Goal: Task Accomplishment & Management: Complete application form

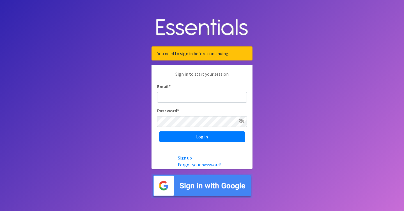
click at [183, 96] on input "Email *" at bounding box center [202, 97] width 90 height 11
type input "[PERSON_NAME][EMAIL_ADDRESS][DOMAIN_NAME]"
click at [159, 131] on input "Log in" at bounding box center [202, 136] width 86 height 11
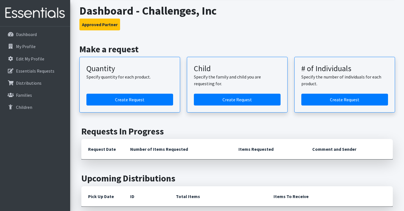
scroll to position [89, 0]
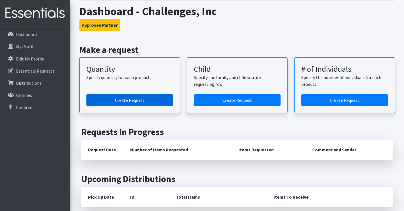
click at [115, 95] on link "Create Request" at bounding box center [129, 100] width 87 height 12
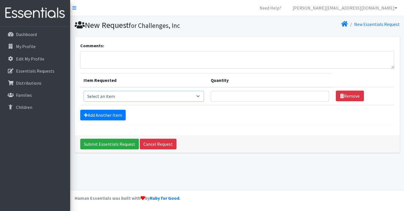
click at [138, 98] on select "Select an item GVL ADULT/COMMUNITY PACK GVL ADULT/Community KIT GVL Day Pads GV…" at bounding box center [144, 96] width 121 height 11
click at [107, 96] on select "Select an item GVL ADULT/COMMUNITY PACK GVL ADULT/Community KIT GVL Day Pads GV…" at bounding box center [144, 96] width 121 height 11
select select "14672"
click at [84, 91] on select "Select an item GVL ADULT/COMMUNITY PACK GVL ADULT/Community KIT GVL Day Pads GV…" at bounding box center [144, 96] width 121 height 11
type input "1"
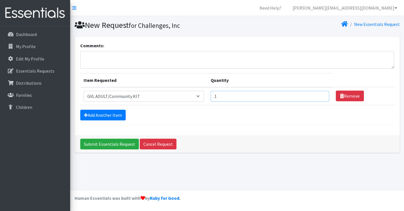
click at [318, 95] on input "1" at bounding box center [270, 96] width 118 height 11
type input "20"
click at [279, 127] on div "Comments: Item Requested Quantity Item Requested Select an item GVL ADULT/COMMU…" at bounding box center [237, 86] width 325 height 99
click at [126, 116] on div "Add Another Item" at bounding box center [237, 115] width 314 height 11
click at [116, 115] on link "Add Another Item" at bounding box center [102, 115] width 45 height 11
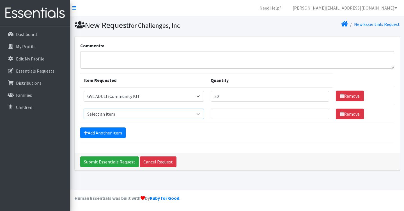
click at [117, 112] on select "Select an item GVL ADULT/COMMUNITY PACK GVL ADULT/Community KIT GVL Day Pads GV…" at bounding box center [144, 113] width 121 height 11
select select "14626"
click at [84, 108] on select "Select an item GVL ADULT/COMMUNITY PACK GVL ADULT/Community KIT GVL Day Pads GV…" at bounding box center [144, 113] width 121 height 11
click at [289, 112] on input "Quantity" at bounding box center [270, 113] width 118 height 11
type input "100"
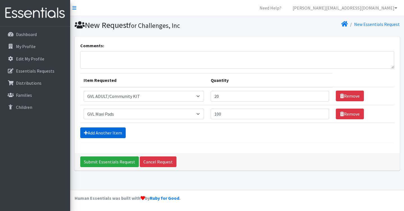
click at [108, 136] on link "Add Another Item" at bounding box center [102, 132] width 45 height 11
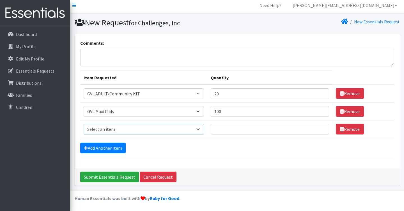
click at [110, 127] on select "Select an item GVL ADULT/COMMUNITY PACK GVL ADULT/Community KIT GVL Day Pads GV…" at bounding box center [144, 129] width 121 height 11
select select "14623"
click at [84, 124] on select "Select an item GVL ADULT/COMMUNITY PACK GVL ADULT/Community KIT GVL Day Pads GV…" at bounding box center [144, 129] width 121 height 11
click at [238, 127] on input "Quantity" at bounding box center [270, 129] width 118 height 11
type input "100"
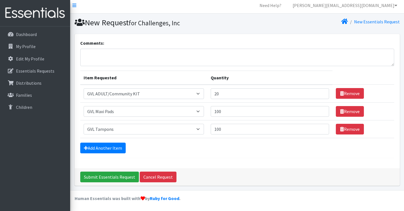
click at [216, 144] on div "Add Another Item" at bounding box center [237, 147] width 314 height 11
click at [115, 146] on link "Add Another Item" at bounding box center [102, 147] width 45 height 11
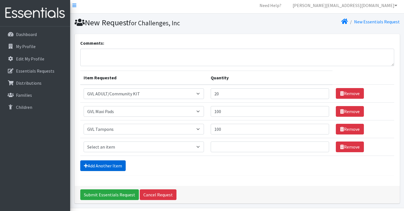
scroll to position [20, 0]
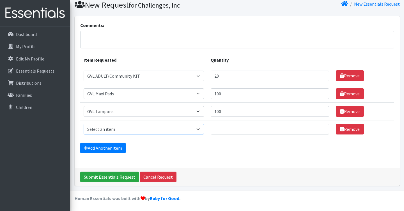
click at [139, 127] on select "Select an item GVL ADULT/COMMUNITY PACK GVL ADULT/Community KIT GVL Day Pads GV…" at bounding box center [144, 129] width 121 height 11
click at [158, 128] on select "Select an item GVL ADULT/COMMUNITY PACK GVL ADULT/Community KIT GVL Day Pads GV…" at bounding box center [144, 129] width 121 height 11
select select "14624"
click at [84, 124] on select "Select an item GVL ADULT/COMMUNITY PACK GVL ADULT/Community KIT GVL Day Pads GV…" at bounding box center [144, 129] width 121 height 11
click at [254, 129] on input "Quantity" at bounding box center [270, 129] width 118 height 11
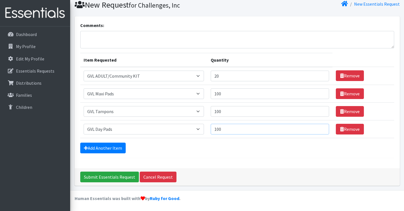
type input "100"
click at [253, 141] on form "Comments: Item Requested Quantity Item Requested Select an item GVL ADULT/COMMU…" at bounding box center [237, 90] width 314 height 136
click at [125, 179] on input "Submit Essentials Request" at bounding box center [109, 176] width 59 height 11
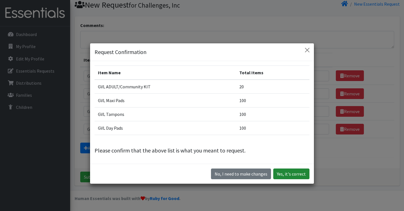
click at [302, 174] on button "Yes, it's correct" at bounding box center [292, 173] width 36 height 11
